Goal: Communication & Community: Answer question/provide support

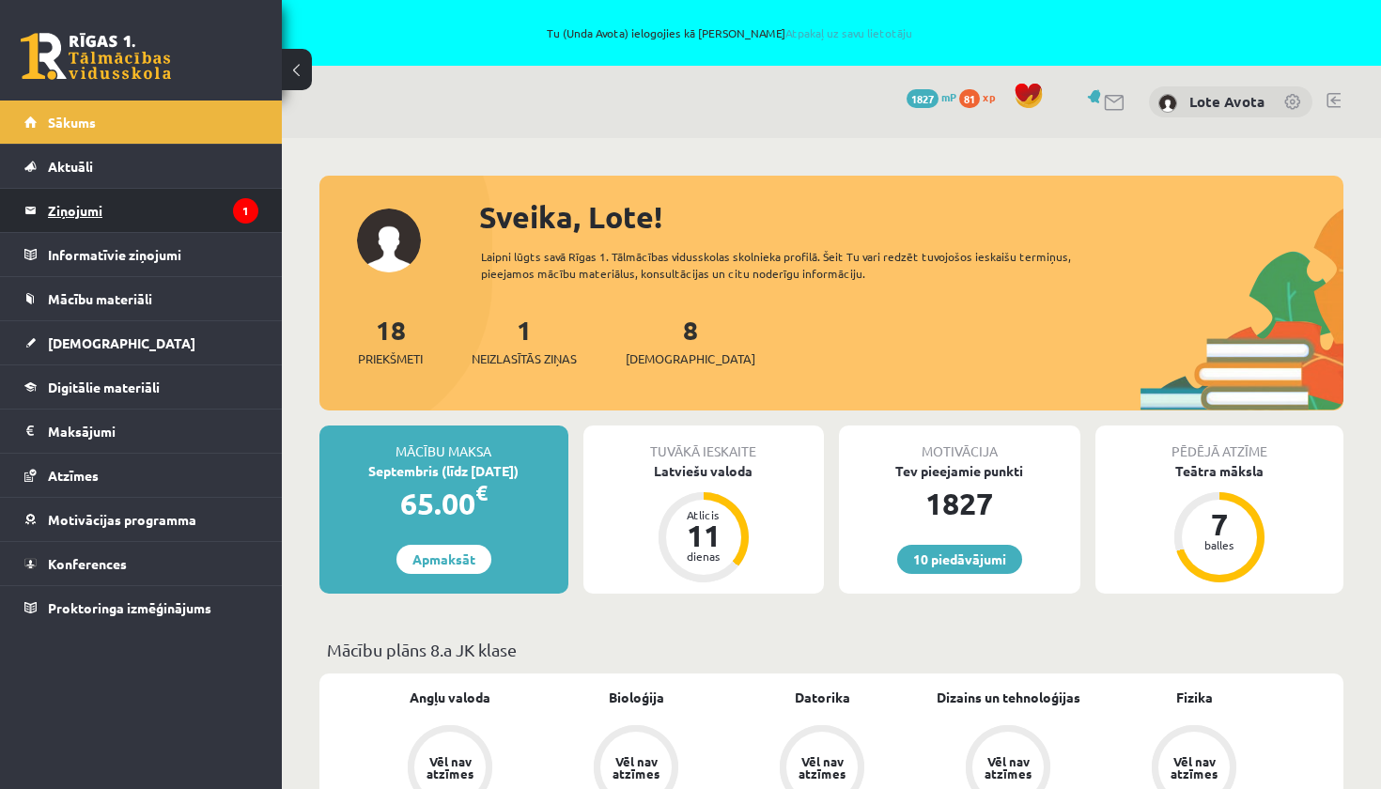
click at [156, 196] on legend "Ziņojumi 1" at bounding box center [153, 210] width 210 height 43
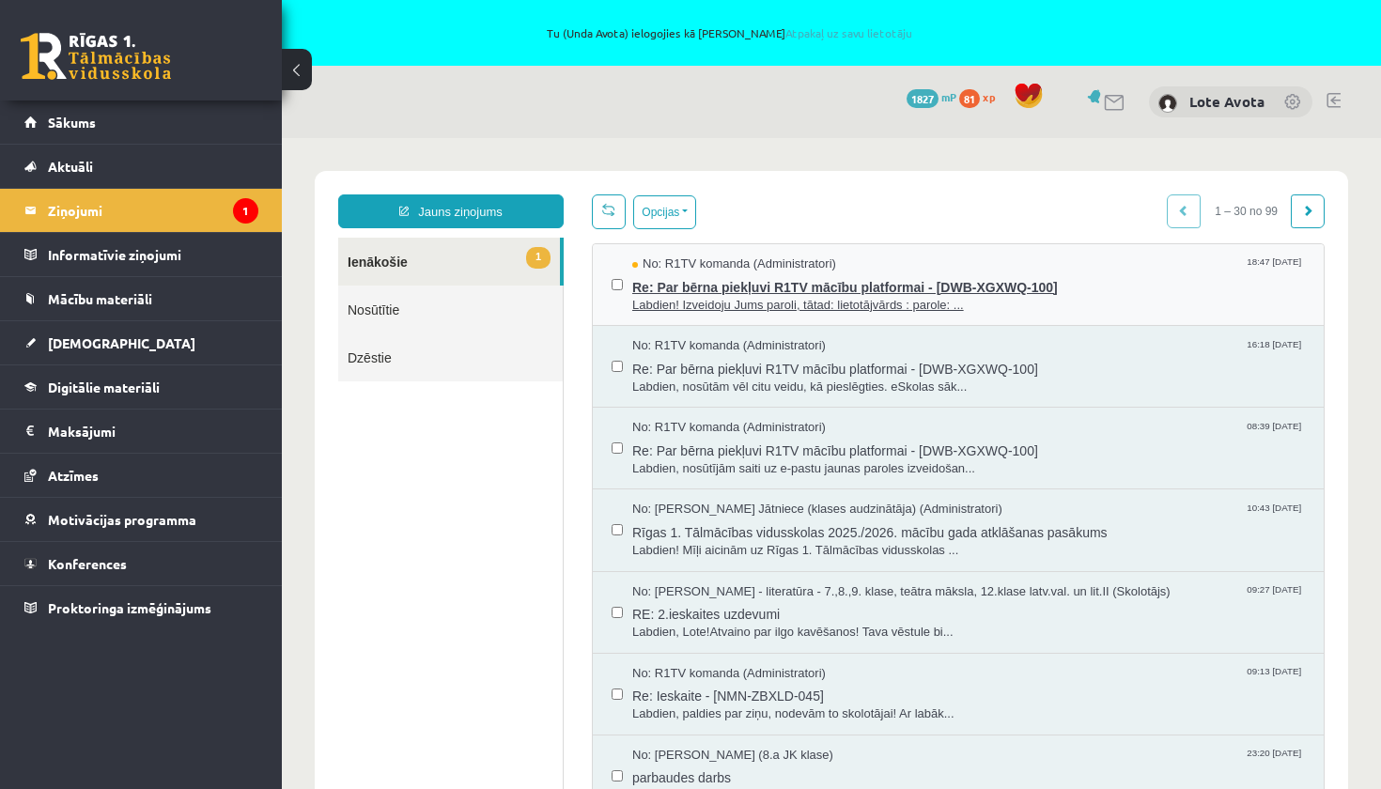
click at [783, 297] on span "Labdien! Izveidoju Jums paroli, tātad: lietotājvārds : parole: ..." at bounding box center [968, 306] width 673 height 18
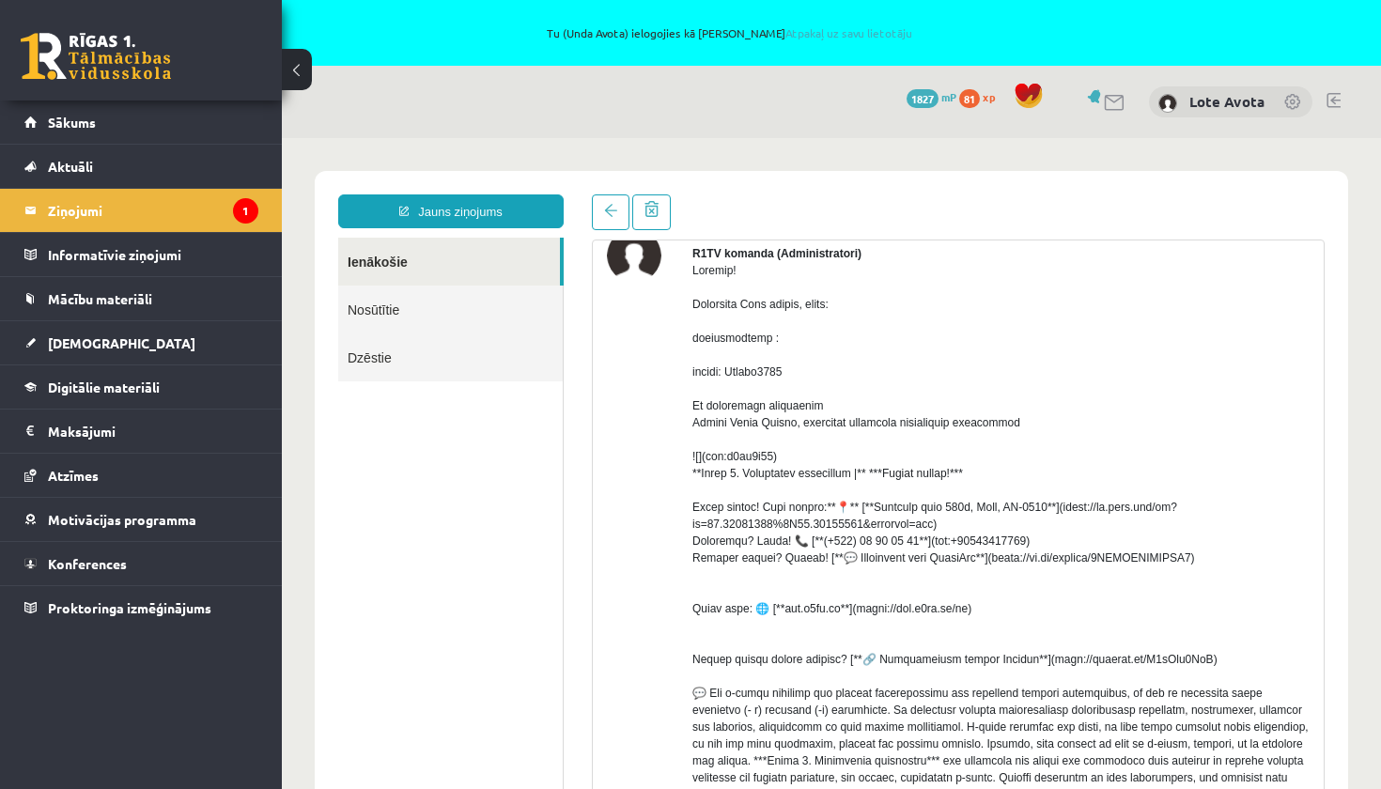
scroll to position [83, 0]
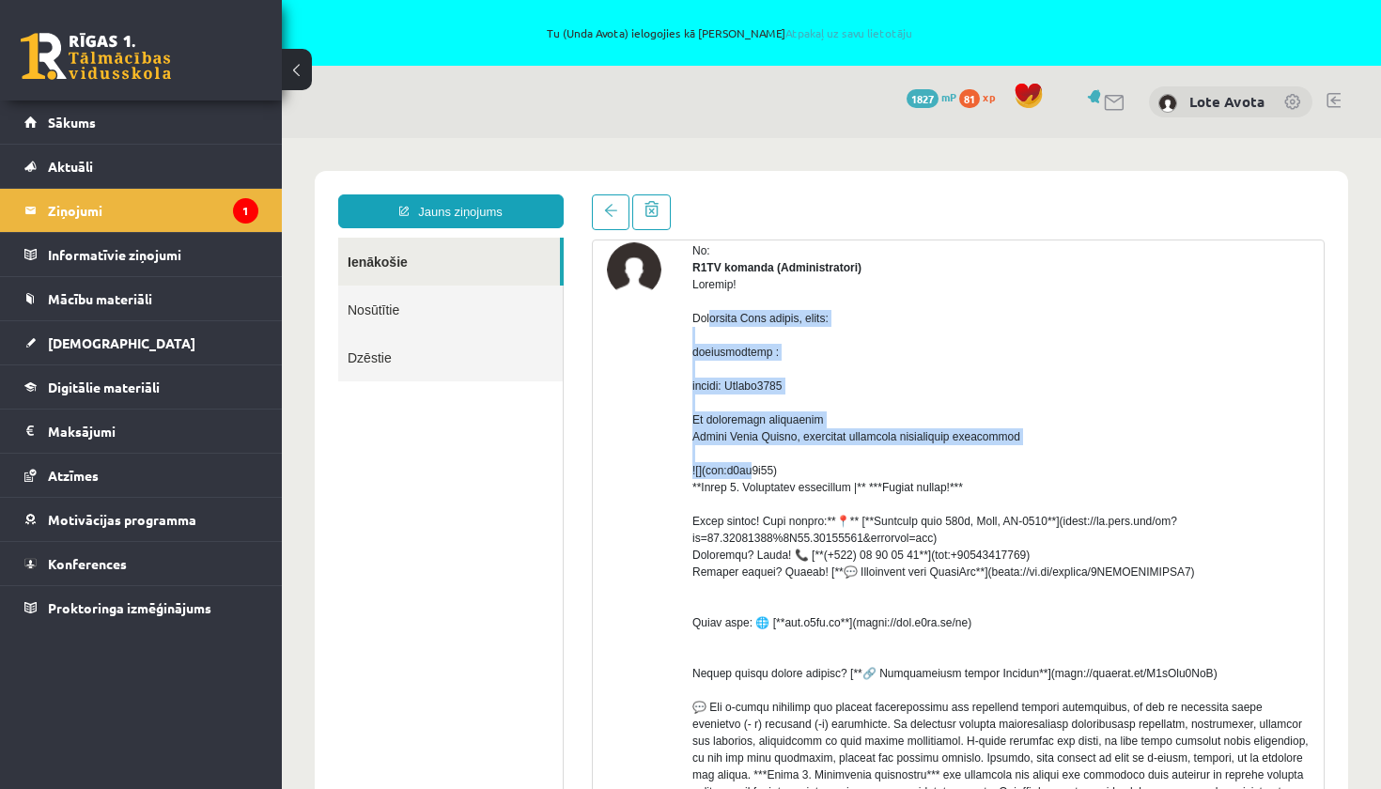
drag, startPoint x: 690, startPoint y: 302, endPoint x: 757, endPoint y: 466, distance: 177.8
click at [757, 466] on div "No: R1TV komanda (Administratori) q2si7v88. (29 KB) Atbildēt" at bounding box center [958, 637] width 703 height 791
copy div "Labdien! Izveidoju Jums paroli, tātad: lietotājvārds : parole: Rudens2025 Ar la…"
click at [838, 367] on div at bounding box center [1000, 589] width 617 height 626
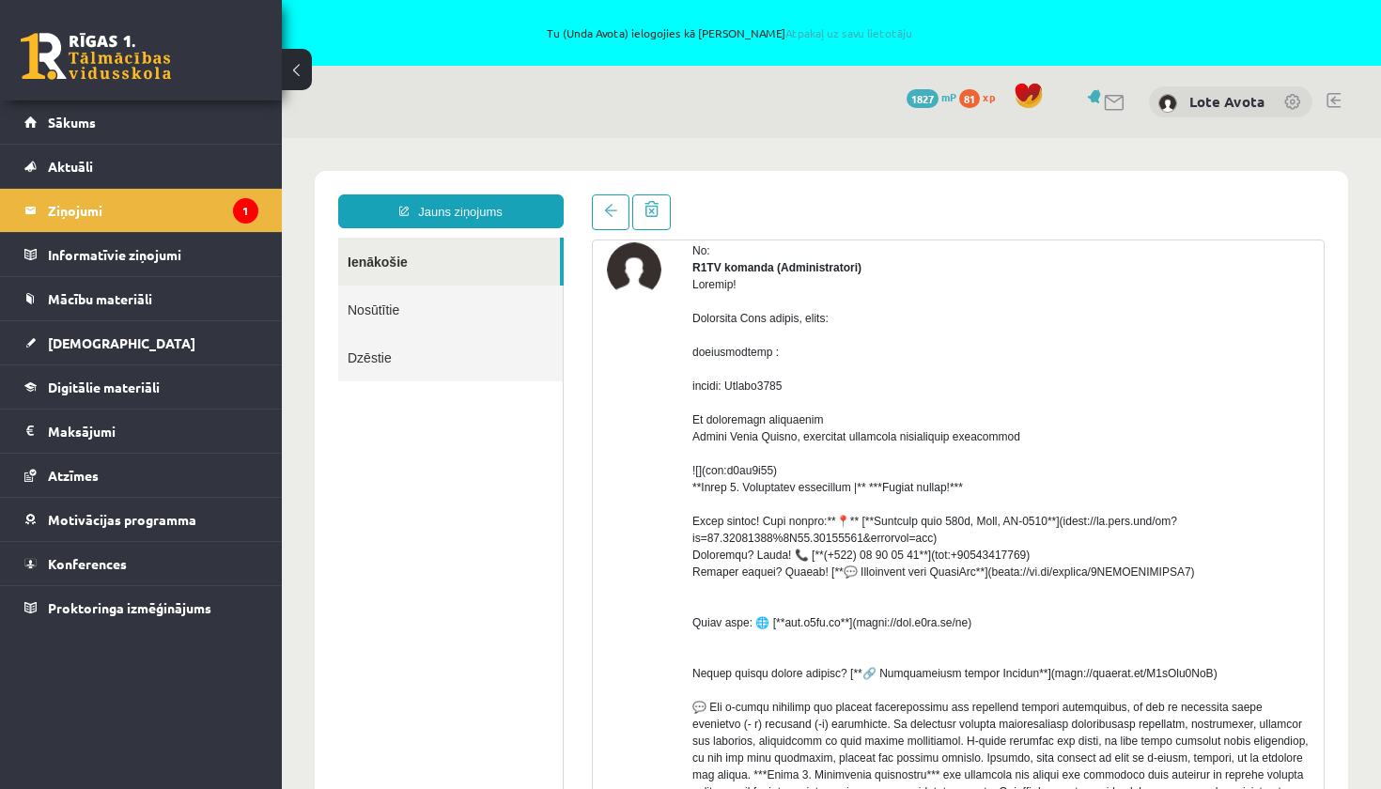
click at [778, 375] on div at bounding box center [1000, 589] width 617 height 626
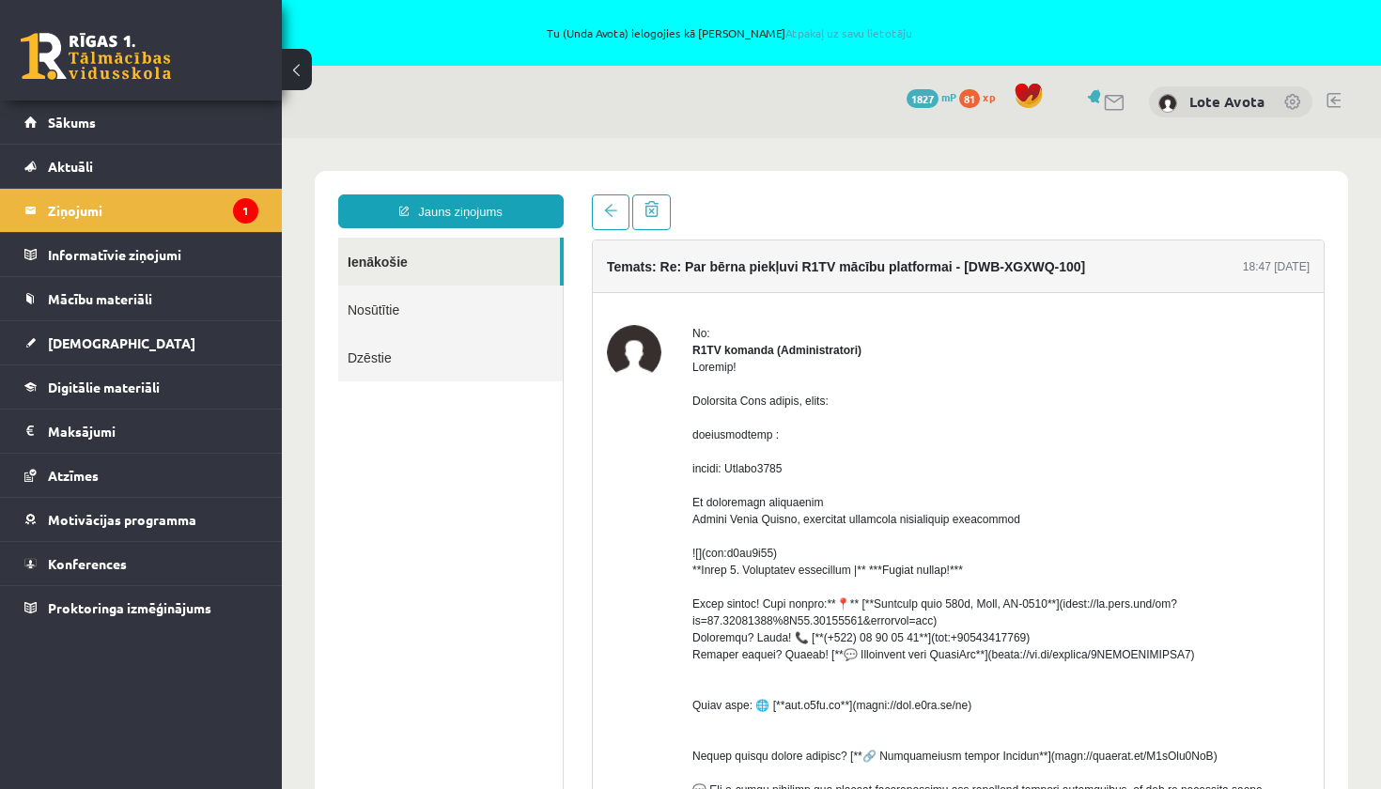
scroll to position [0, 0]
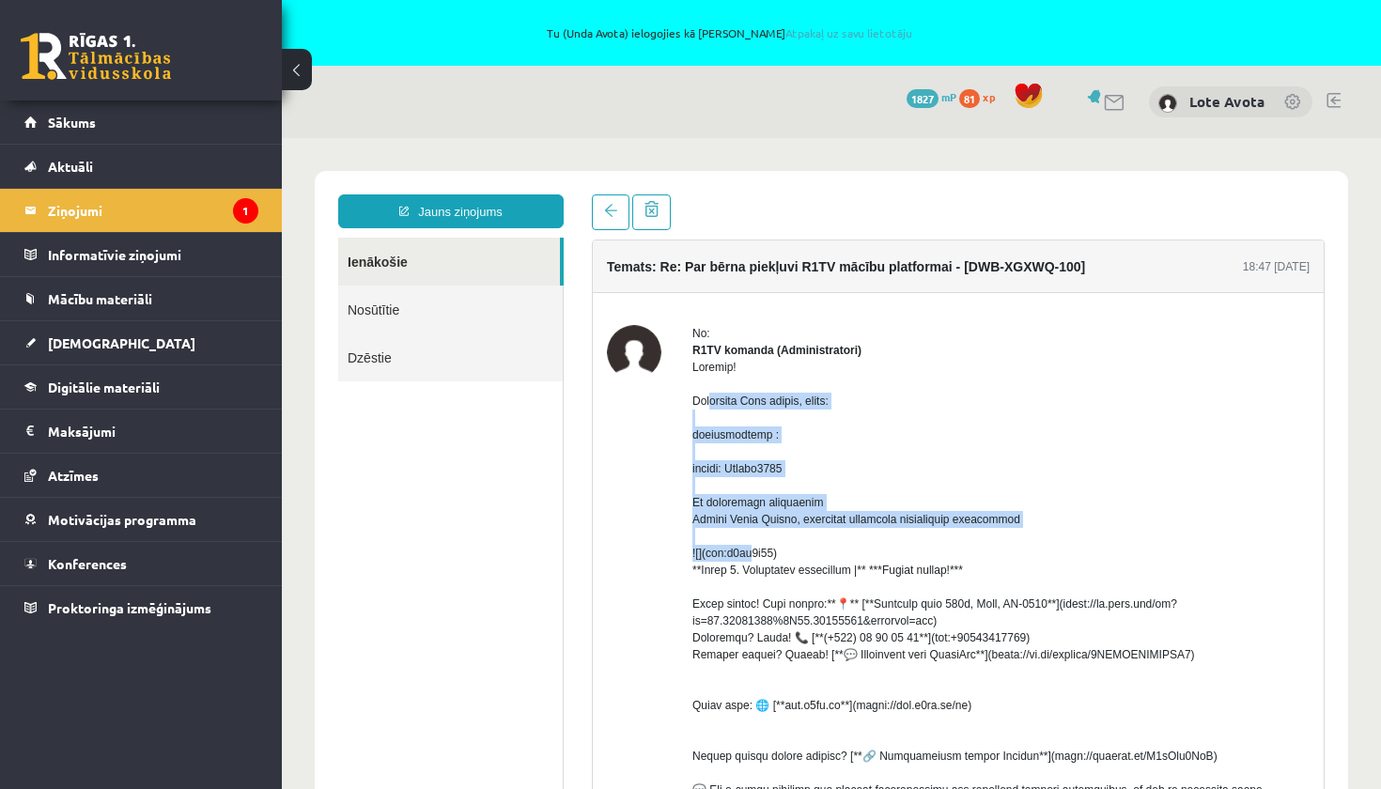
drag, startPoint x: 689, startPoint y: 384, endPoint x: 879, endPoint y: 557, distance: 257.4
click at [879, 557] on div "No: R1TV komanda (Administratori) q2si7v88. (29 KB) Atbildēt" at bounding box center [958, 720] width 703 height 791
click at [1024, 453] on div at bounding box center [1000, 672] width 617 height 626
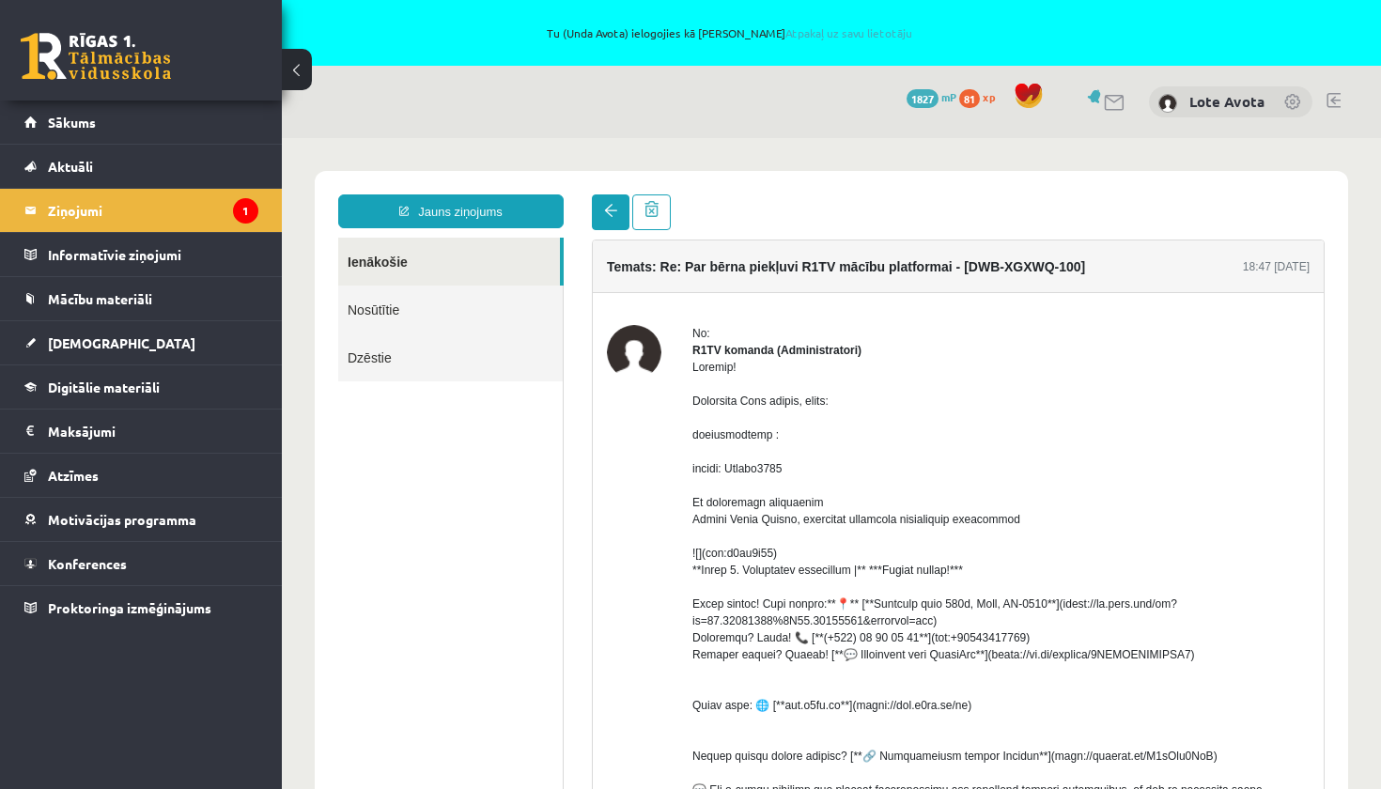
click at [606, 218] on link at bounding box center [611, 212] width 38 height 36
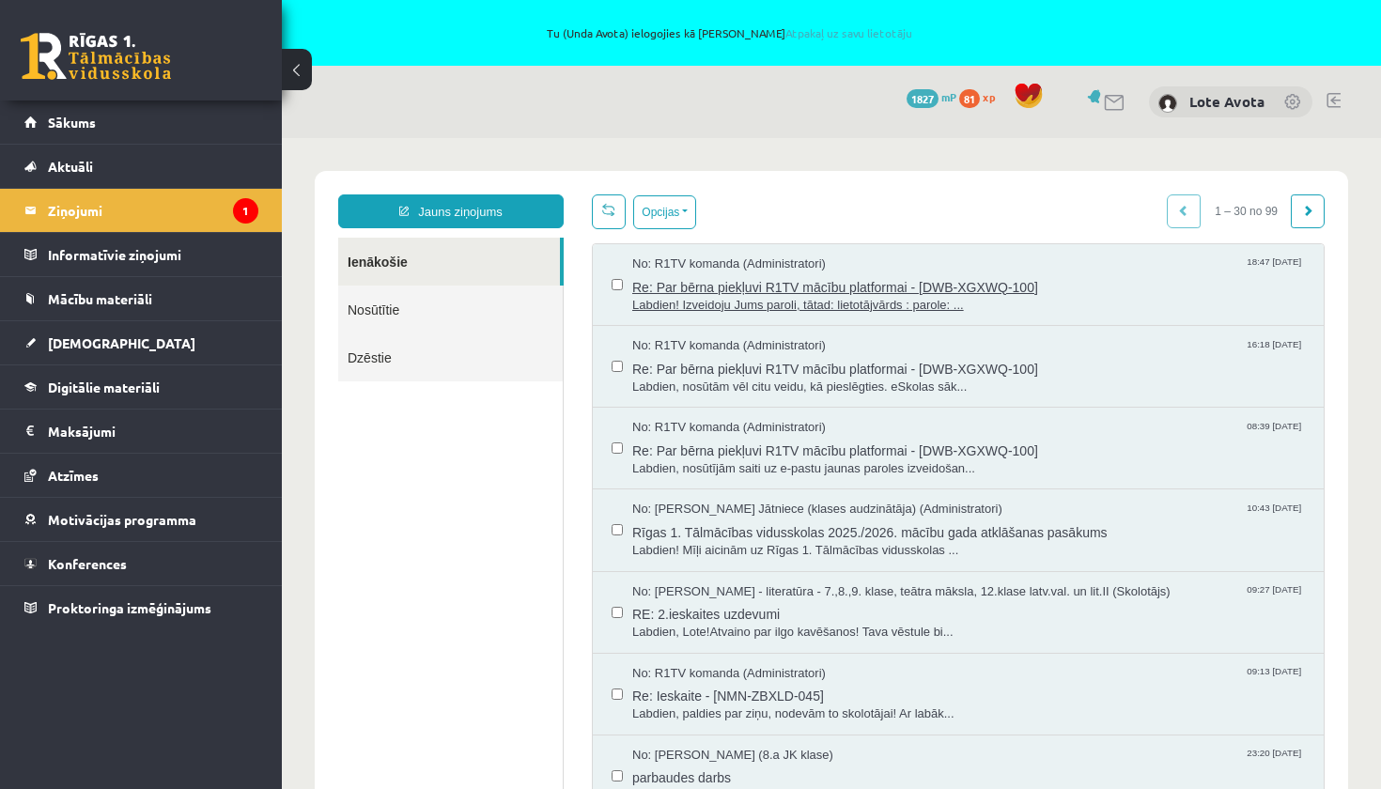
click at [813, 281] on span "Re: Par bērna piekļuvi R1TV mācību platformai - [DWB-XGXWQ-100]" at bounding box center [968, 284] width 673 height 23
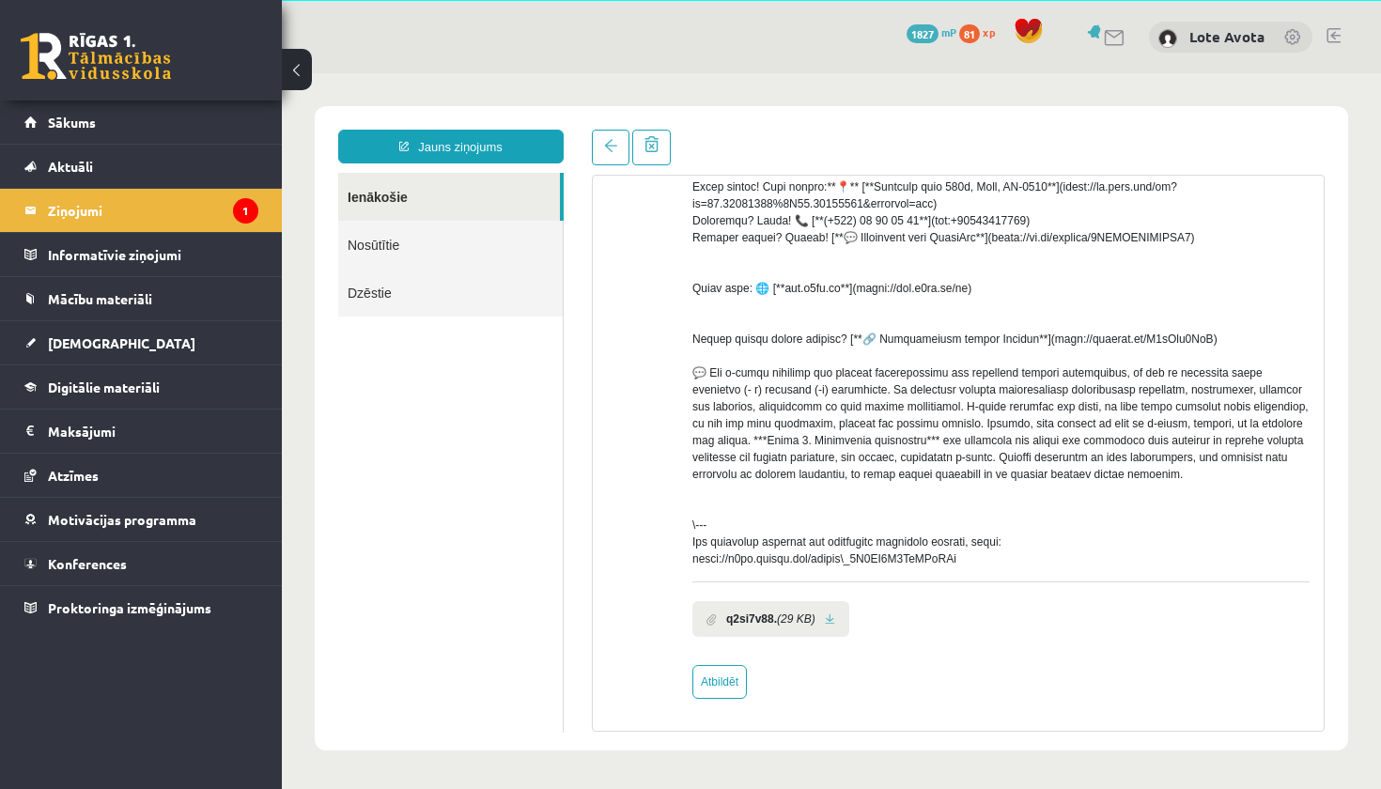
scroll to position [66, 0]
click at [736, 688] on link "Atbildēt" at bounding box center [719, 682] width 54 height 34
type input "**********"
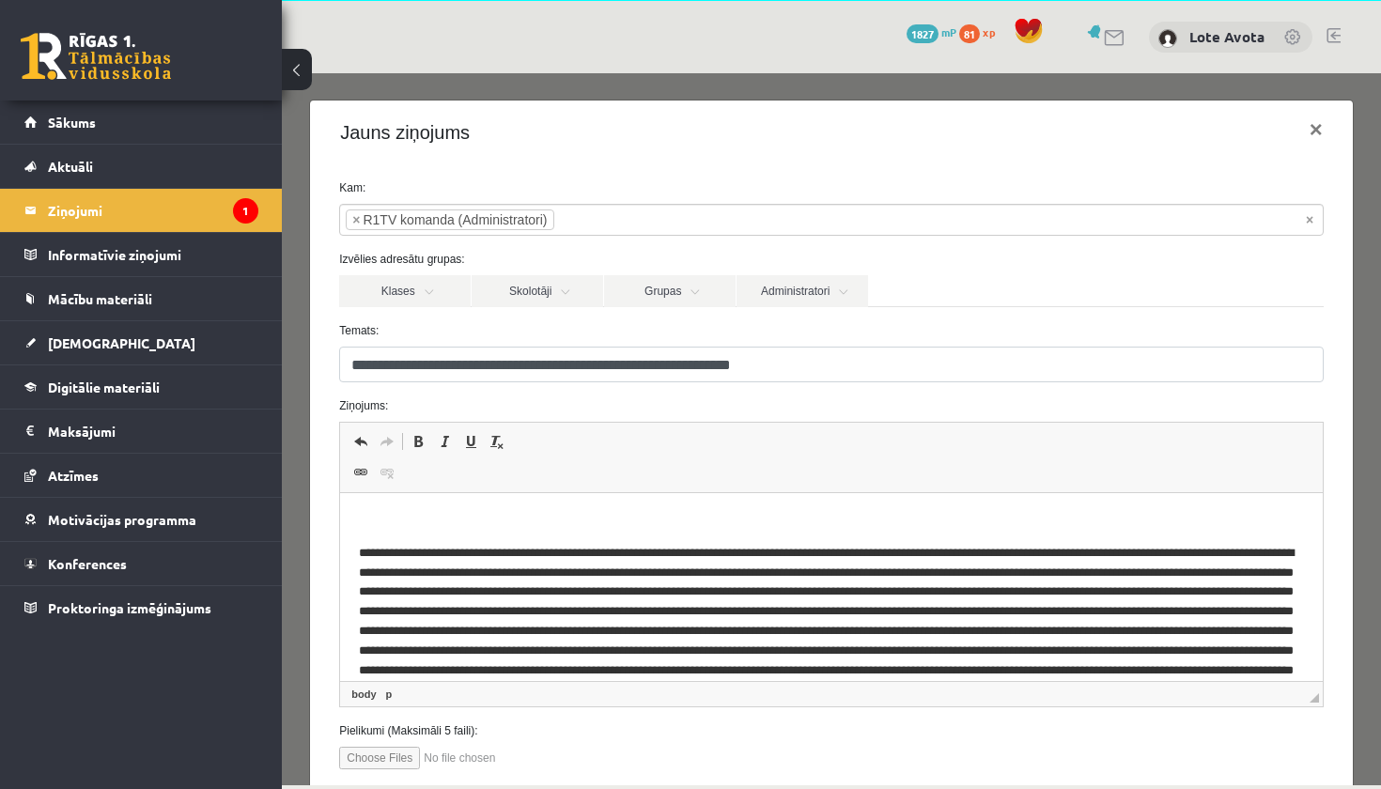
click at [489, 519] on p "Bagātinātā teksta redaktors, wiswyg-editor-47024810377820-1757053348-910" at bounding box center [831, 522] width 945 height 20
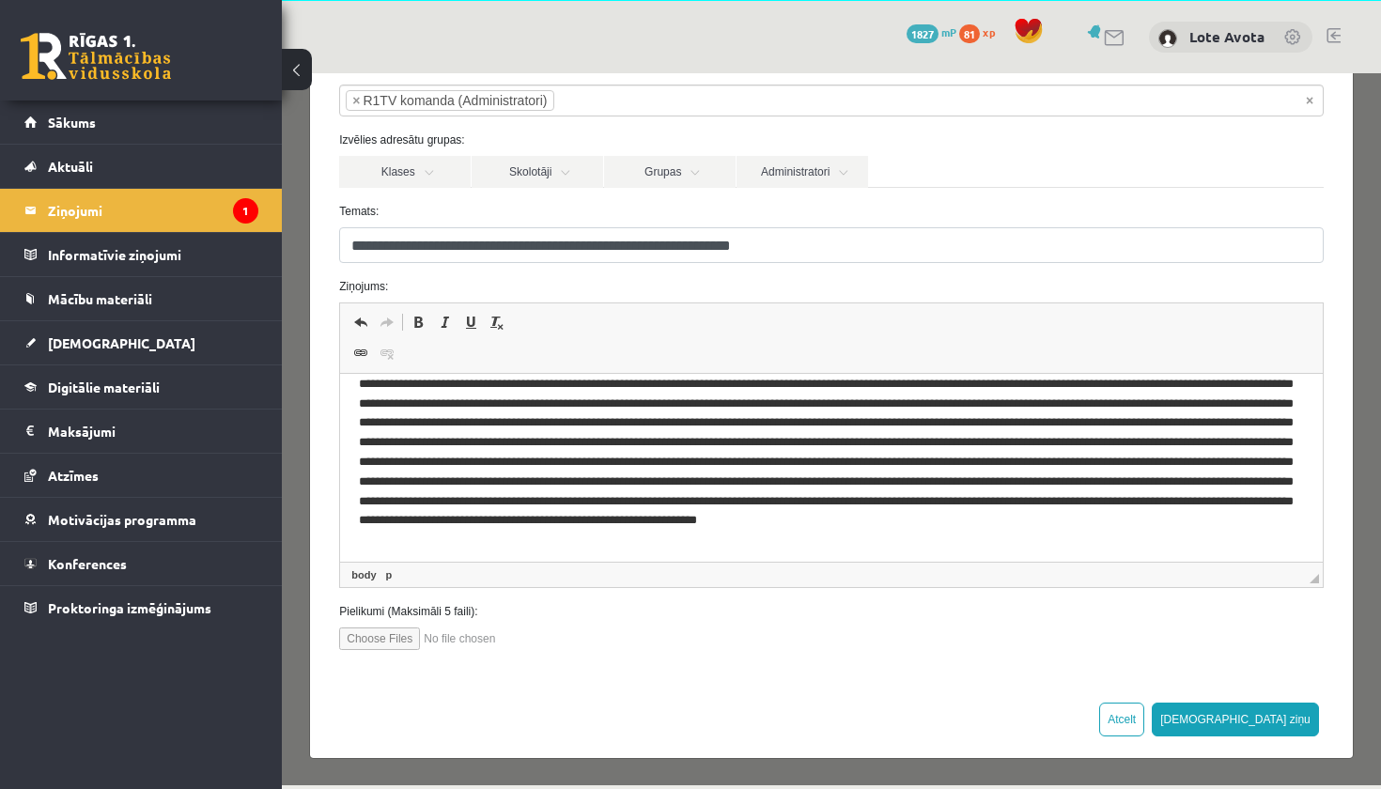
scroll to position [118, 0]
click at [1298, 721] on button "Sūtīt ziņu" at bounding box center [1235, 721] width 167 height 34
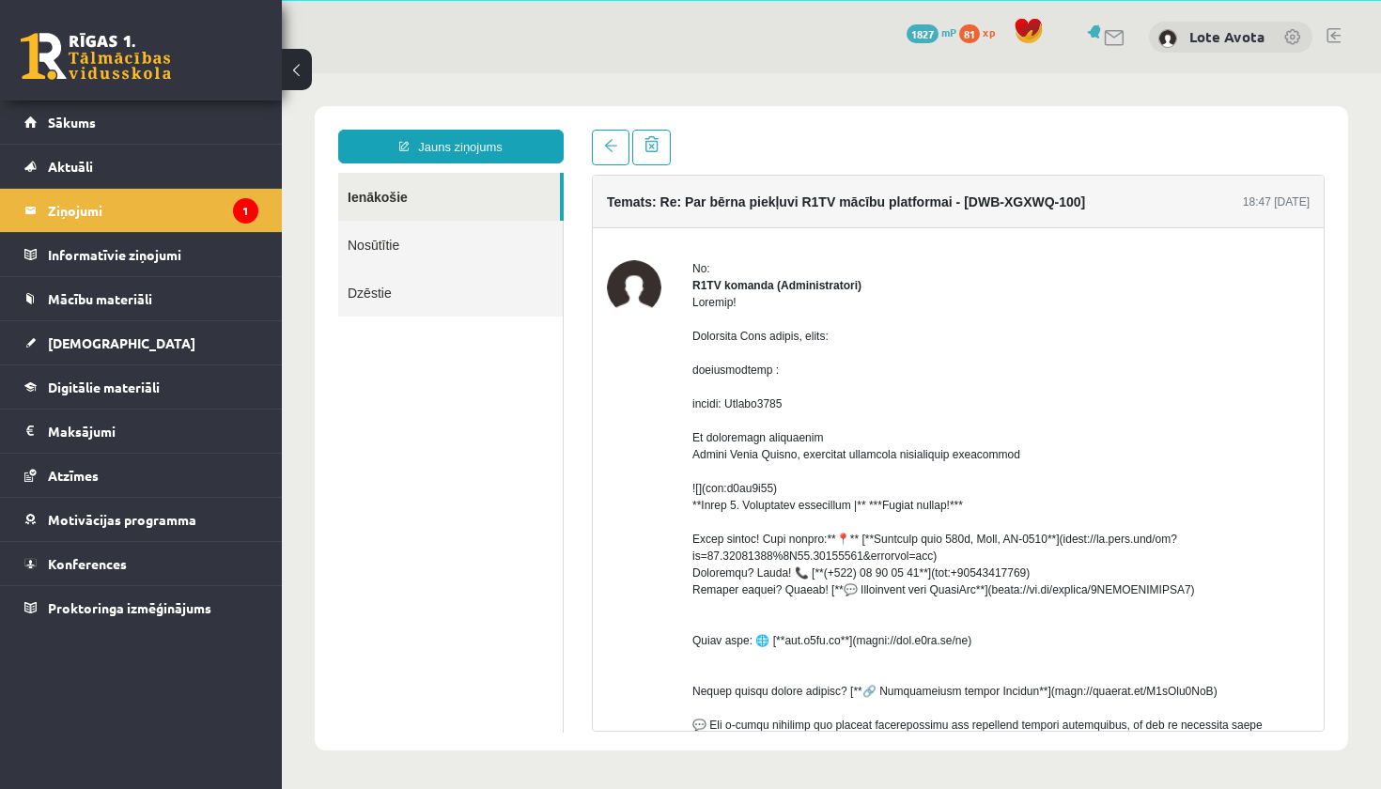
scroll to position [0, 0]
click at [104, 51] on link at bounding box center [96, 56] width 150 height 47
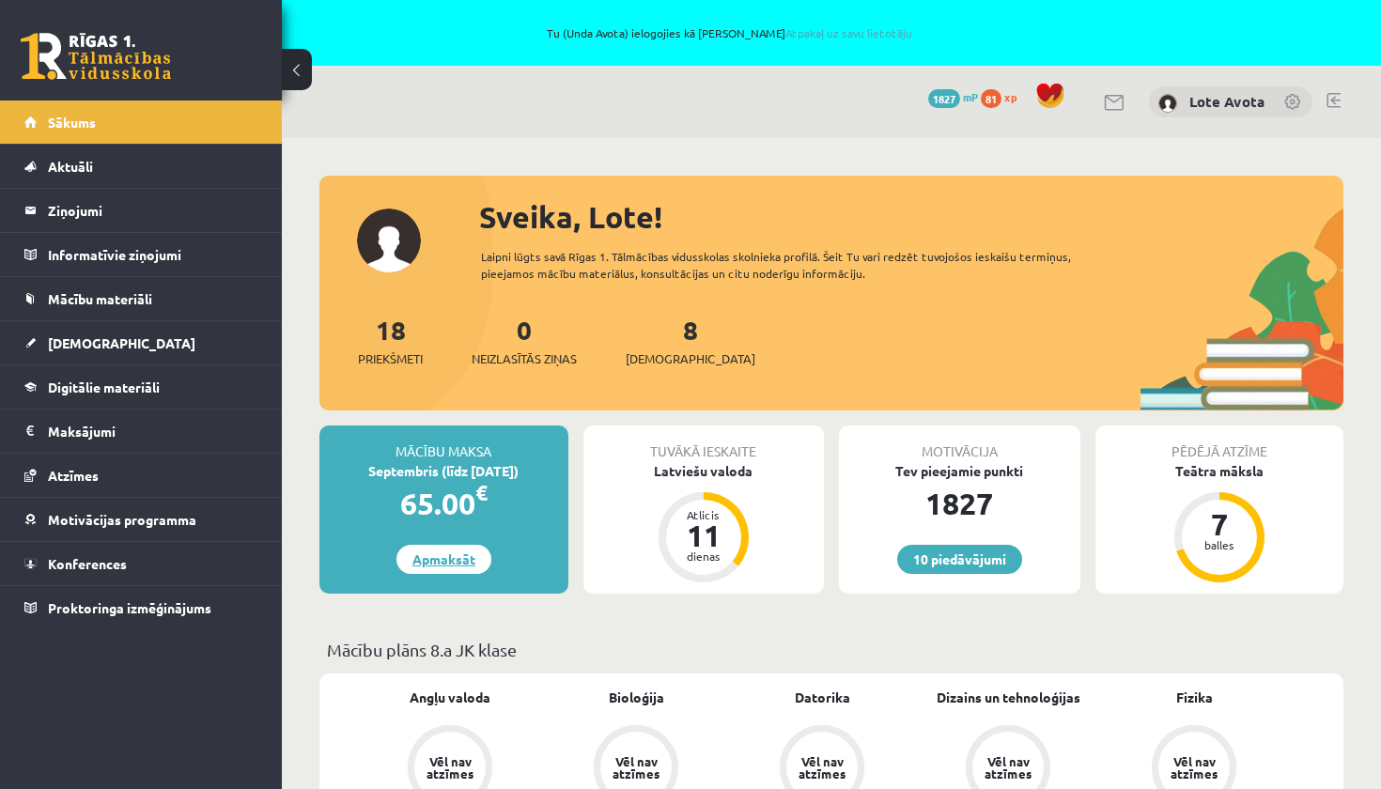
click at [465, 559] on link "Apmaksāt" at bounding box center [443, 559] width 95 height 29
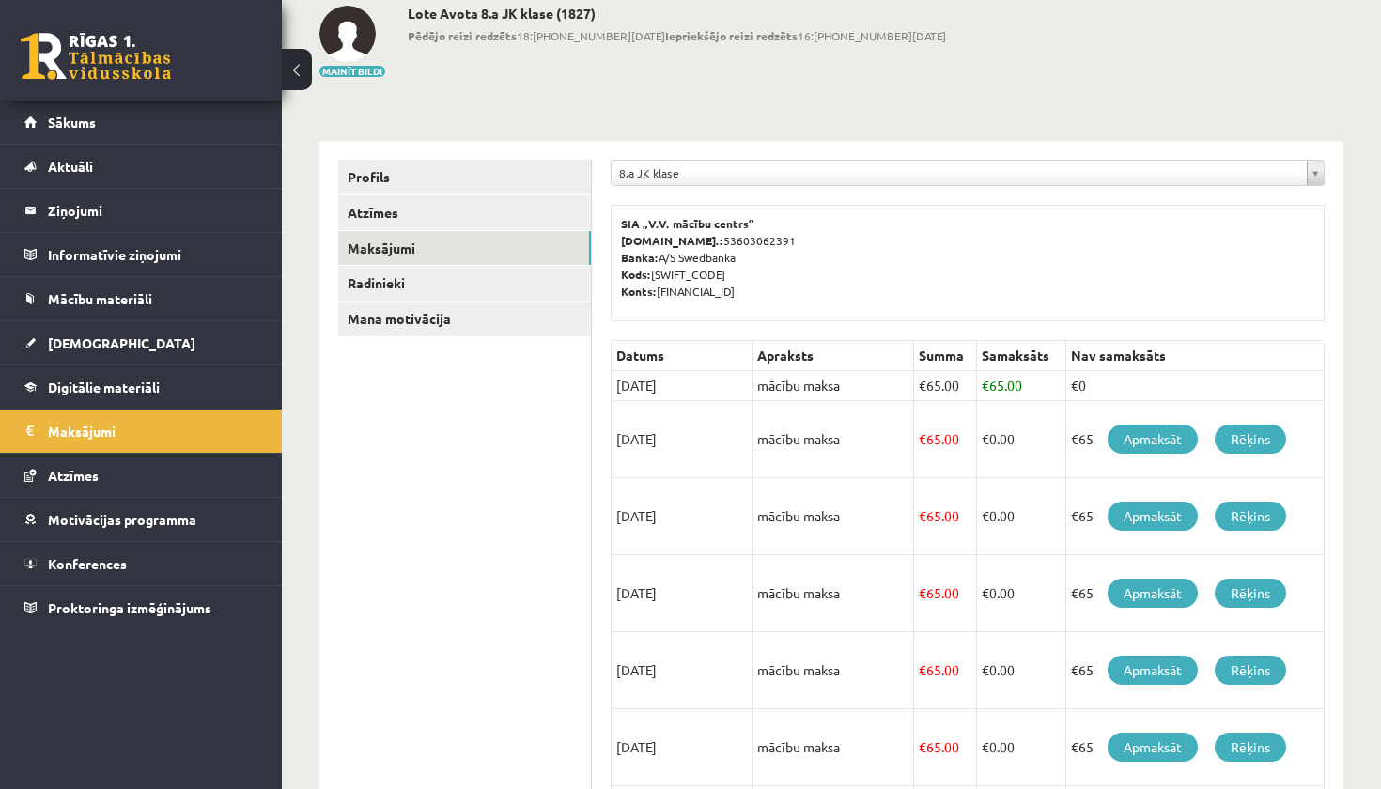
scroll to position [174, 0]
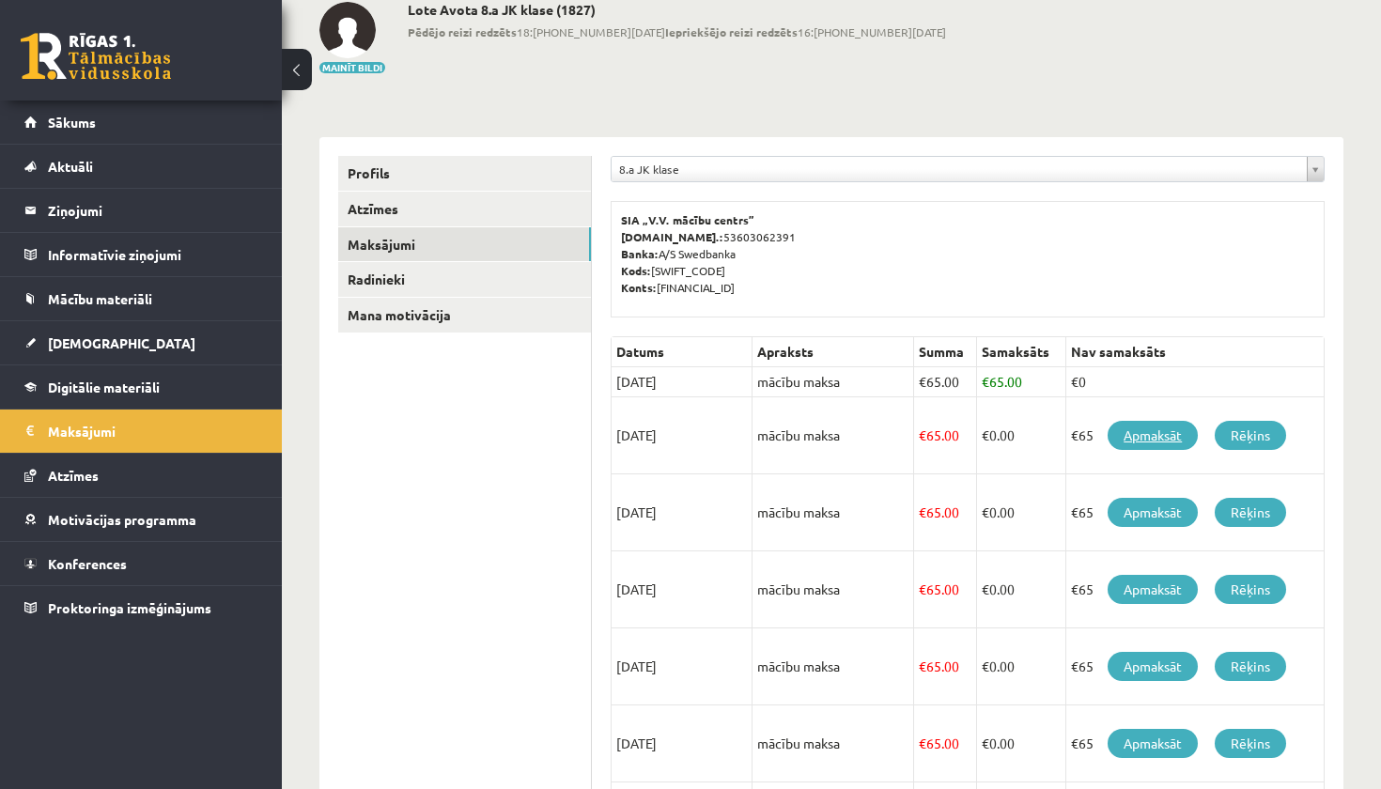
click at [1163, 434] on link "Apmaksāt" at bounding box center [1153, 435] width 90 height 29
